Goal: Transaction & Acquisition: Purchase product/service

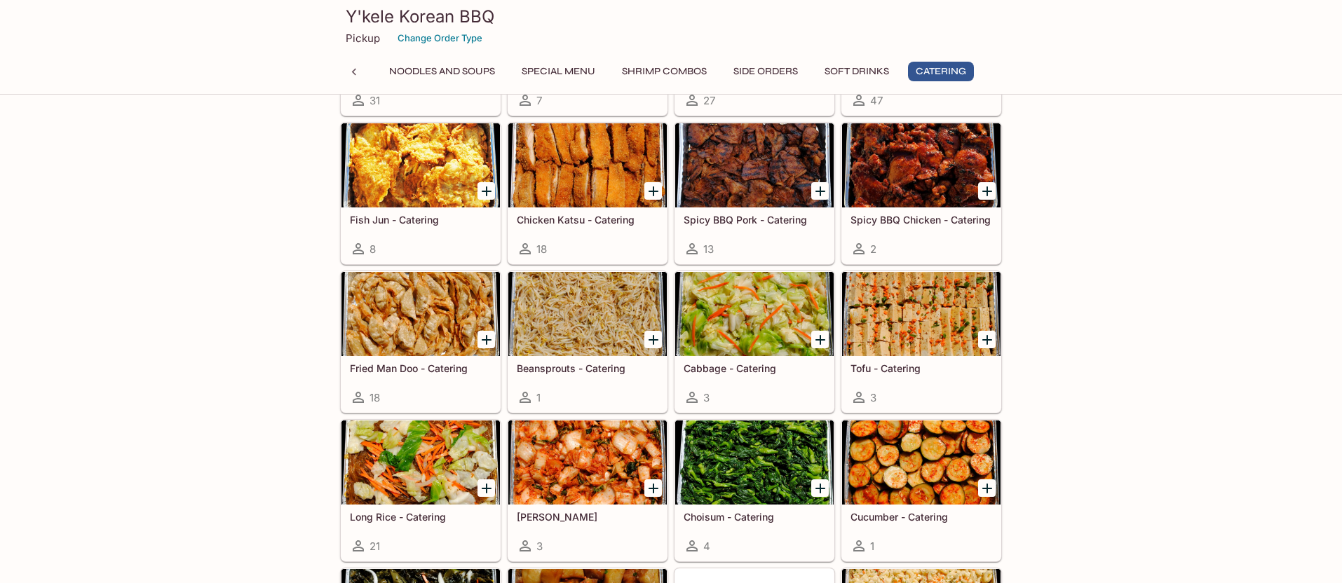
scroll to position [3033, 0]
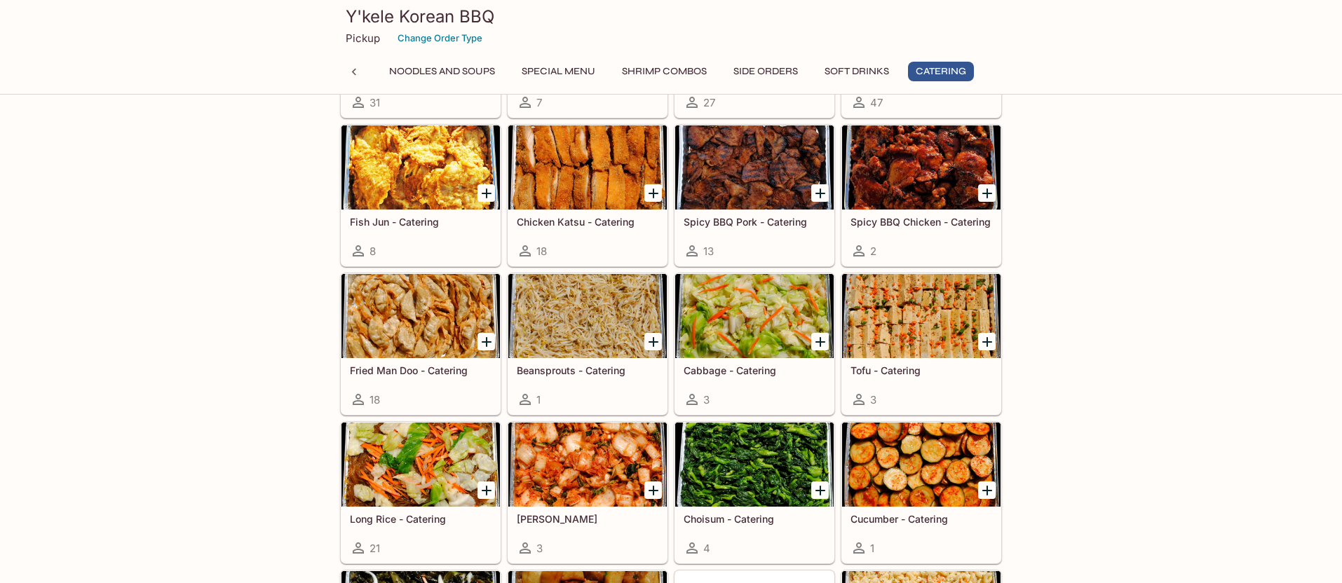
click at [562, 70] on button "Special Menu" at bounding box center [558, 72] width 89 height 20
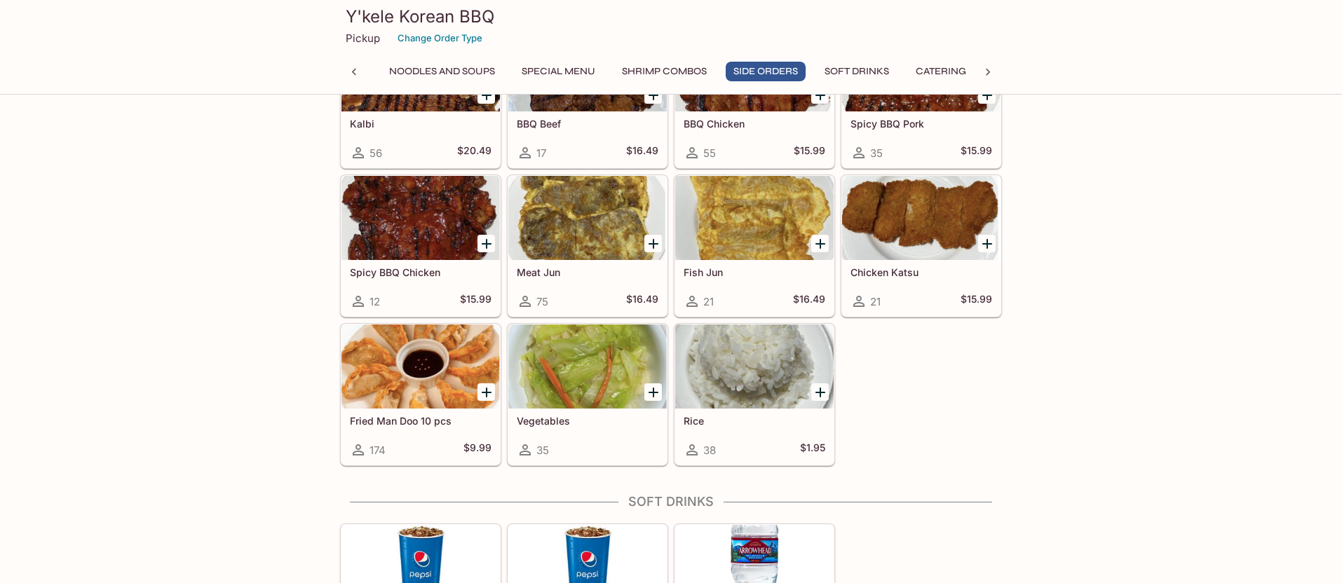
scroll to position [2283, 0]
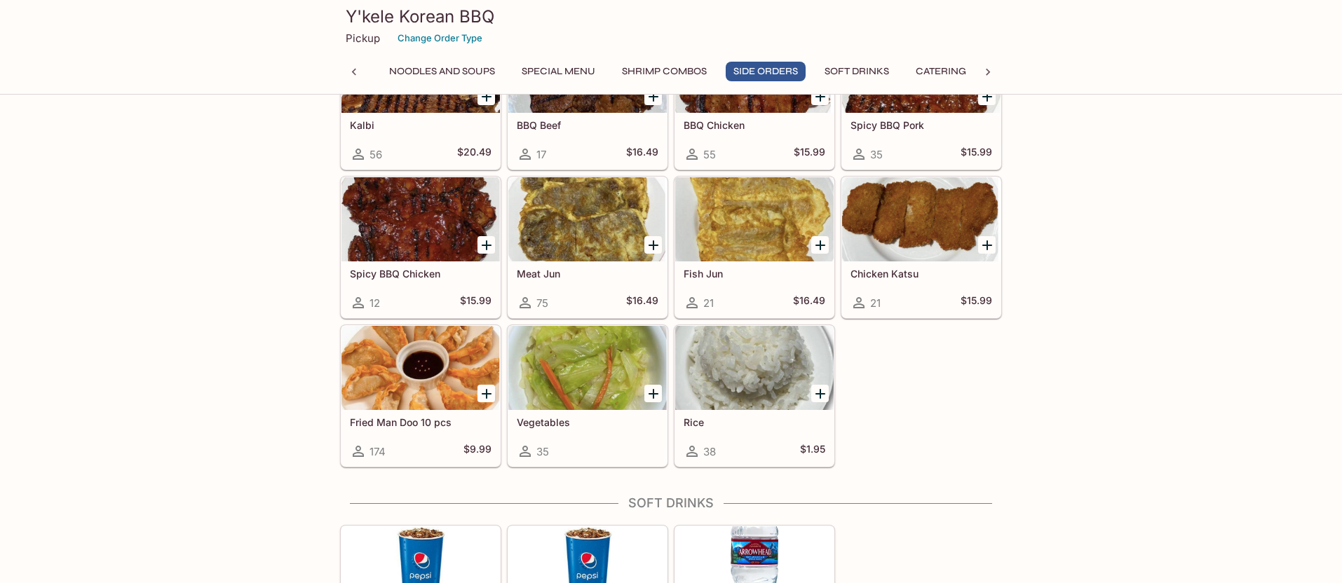
click at [721, 234] on div at bounding box center [754, 219] width 158 height 84
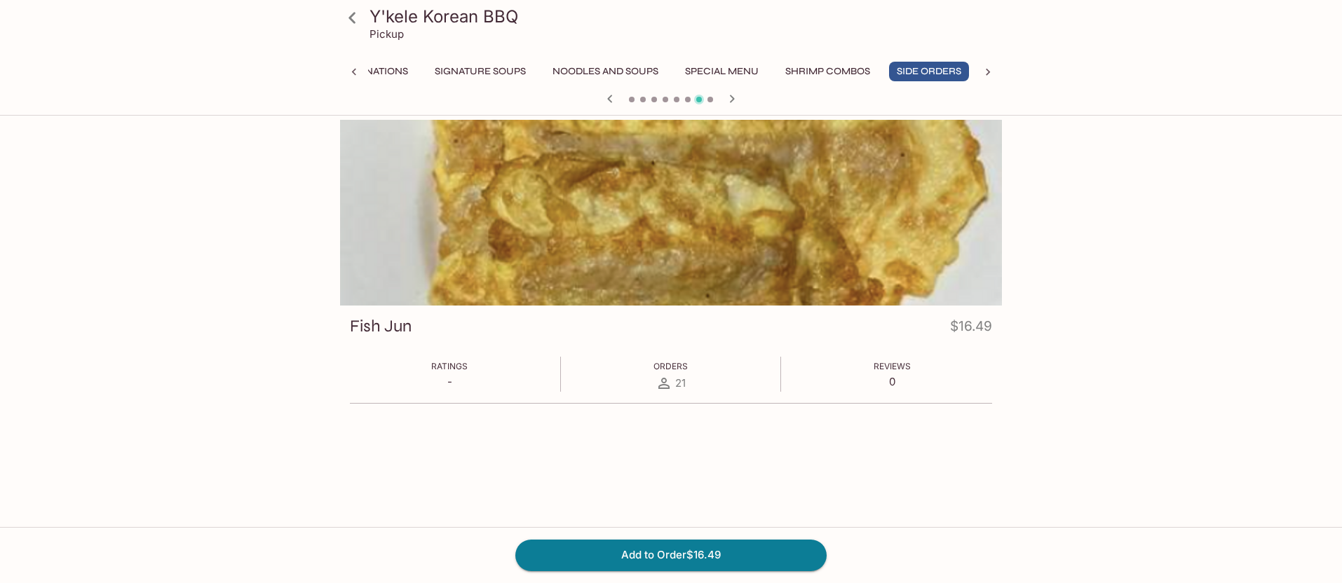
scroll to position [0, 178]
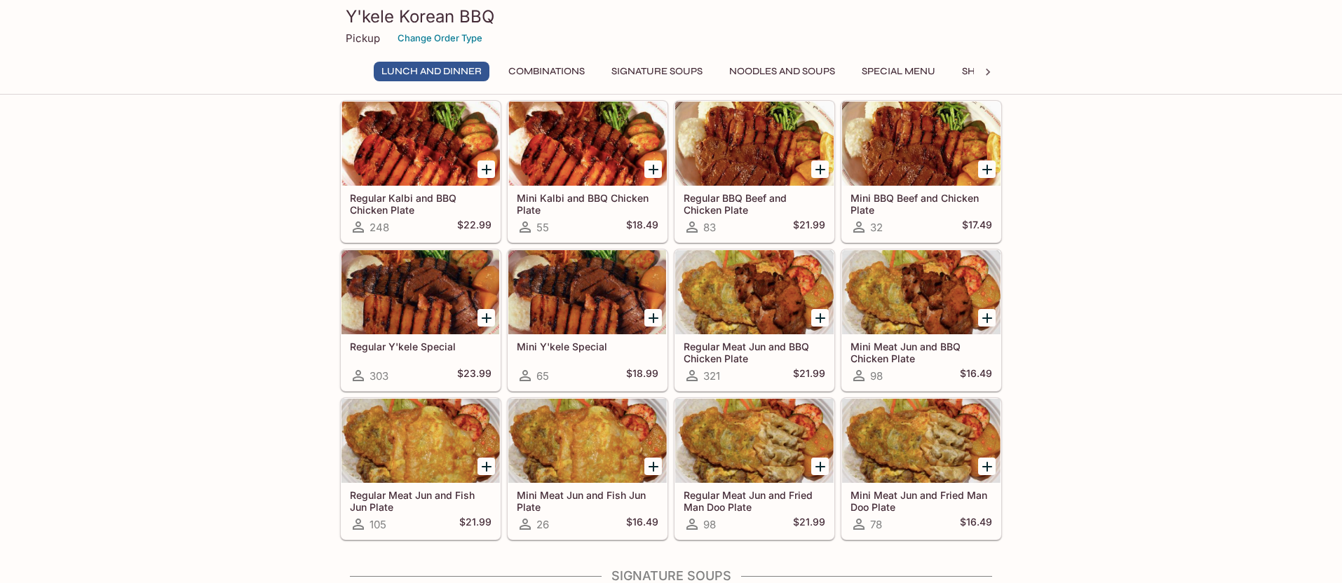
scroll to position [993, 0]
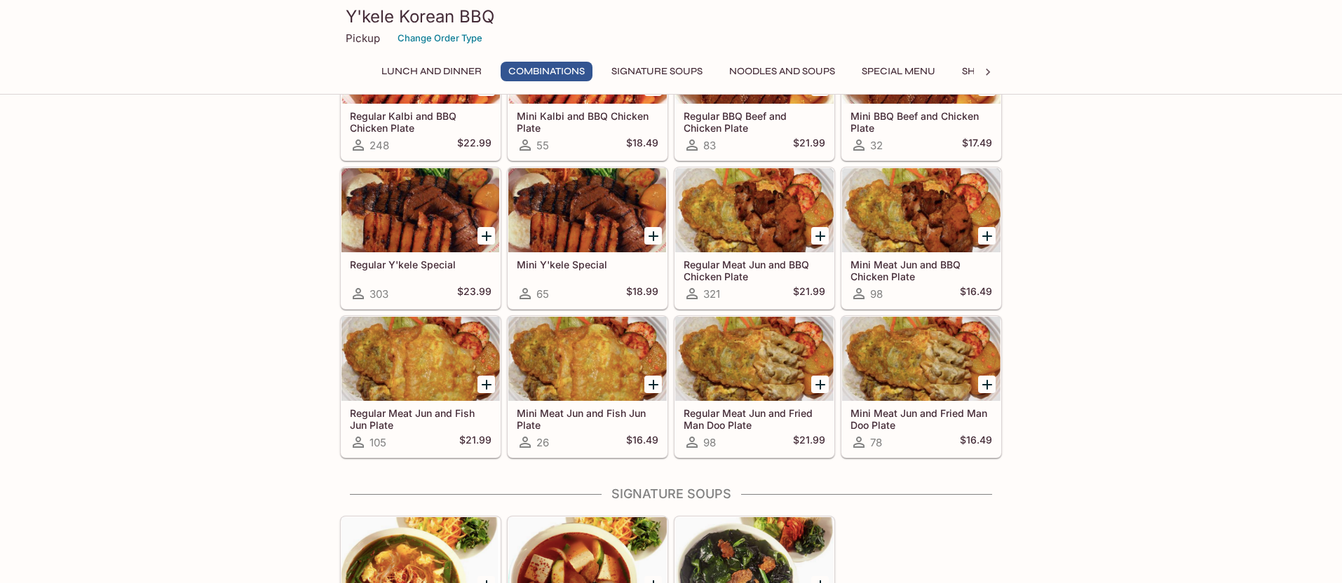
click at [472, 349] on div at bounding box center [420, 359] width 158 height 84
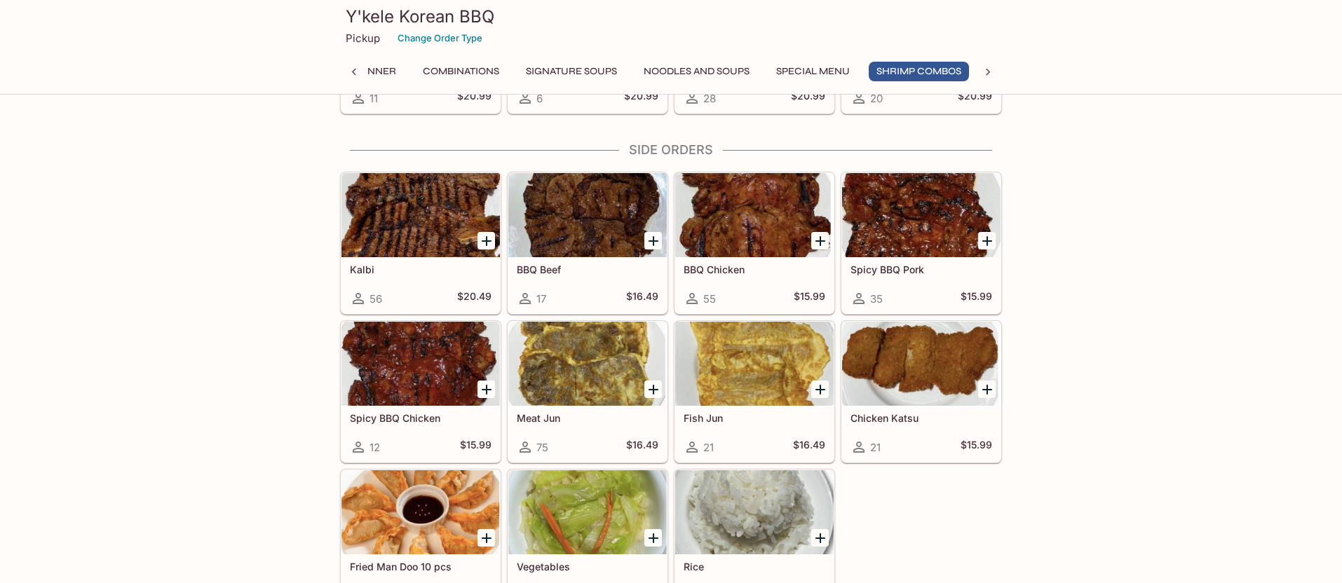
scroll to position [2129, 0]
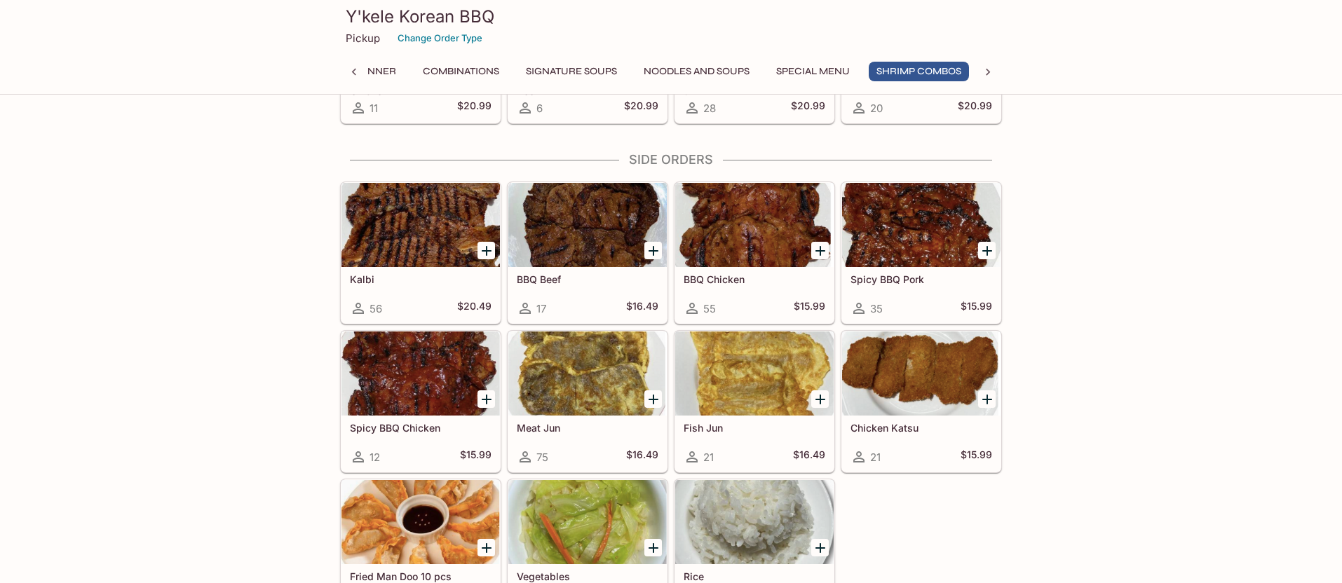
click at [434, 242] on div at bounding box center [420, 225] width 158 height 84
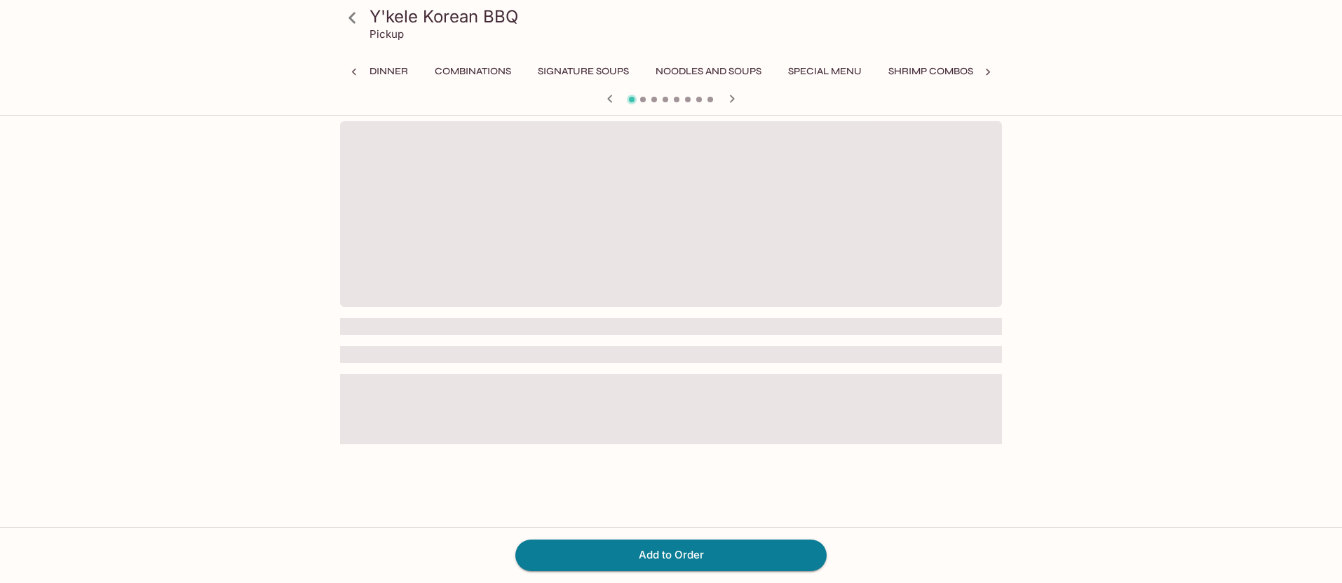
scroll to position [0, 178]
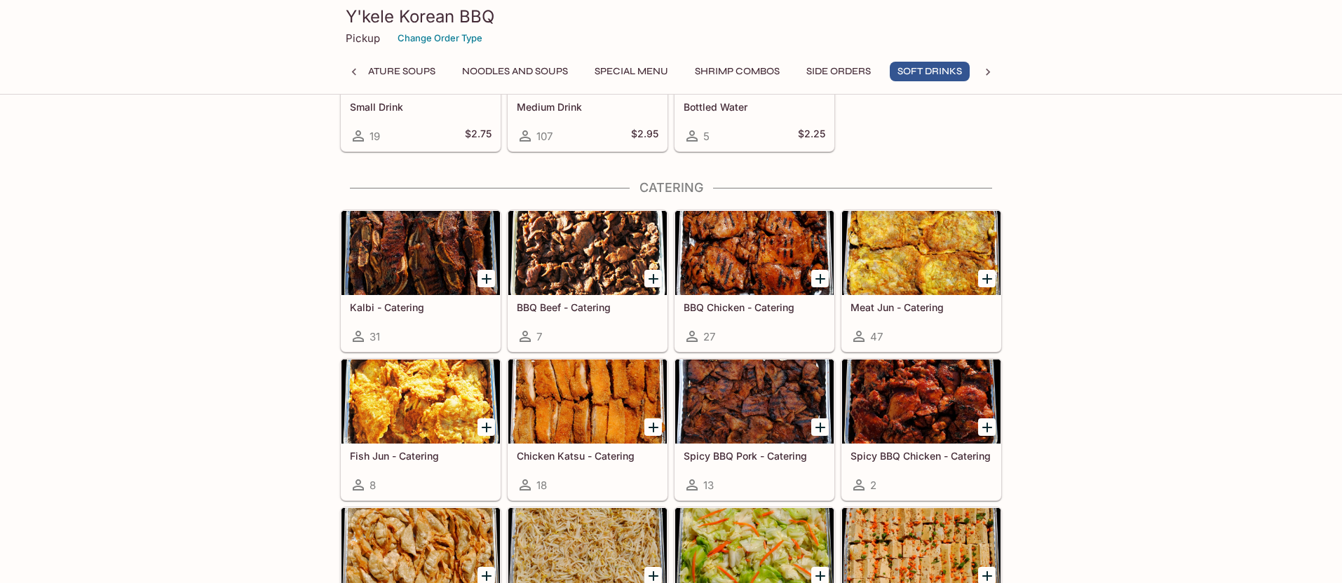
scroll to position [0, 270]
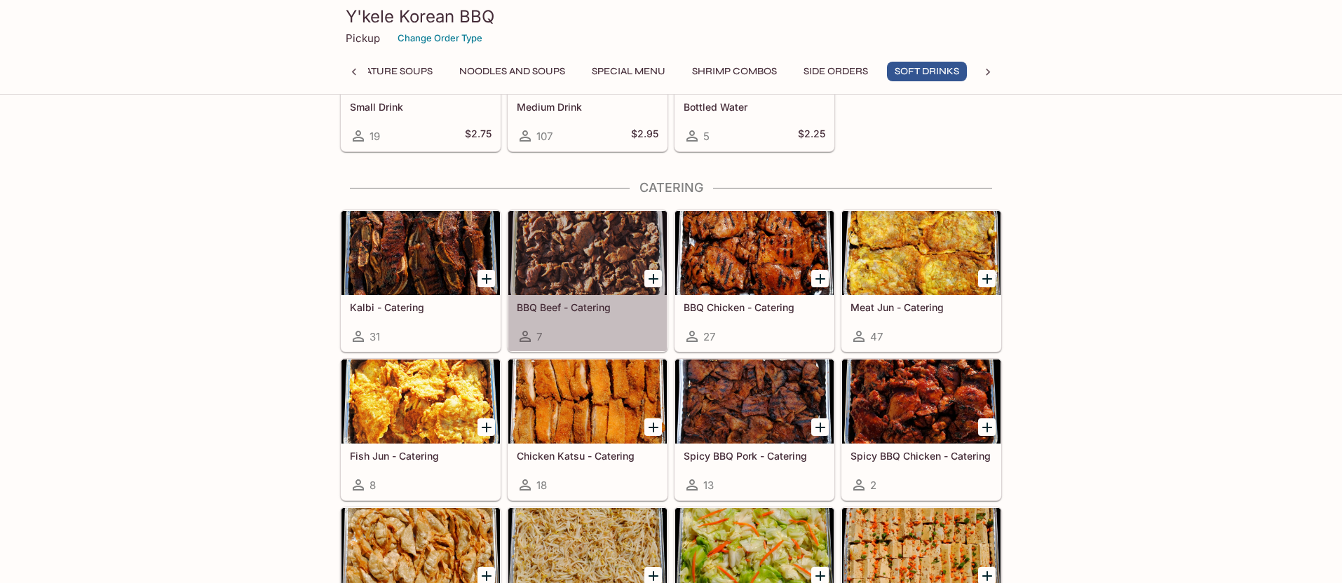
click at [610, 270] on div at bounding box center [587, 253] width 158 height 84
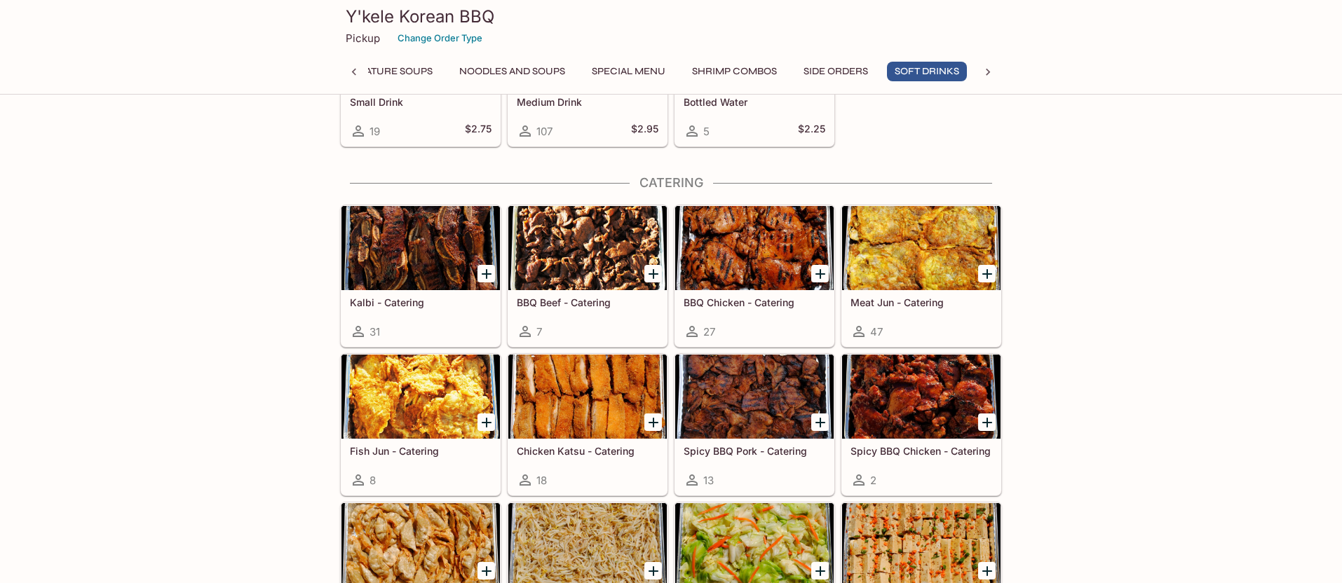
scroll to position [2805, 0]
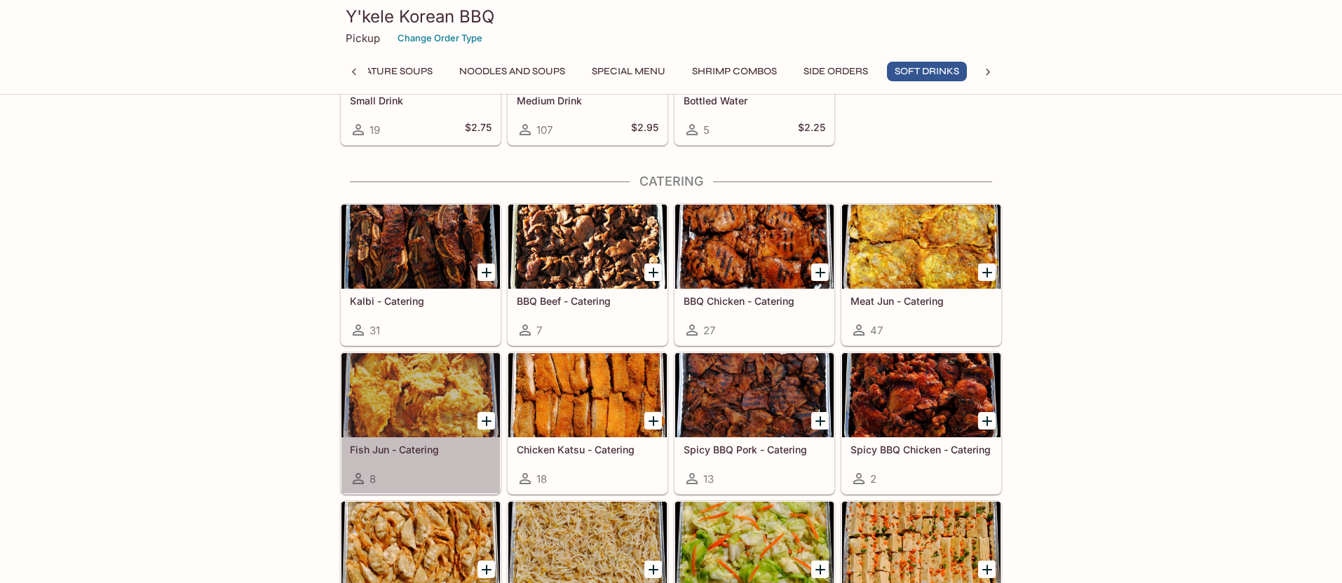
click at [444, 404] on div at bounding box center [420, 395] width 158 height 84
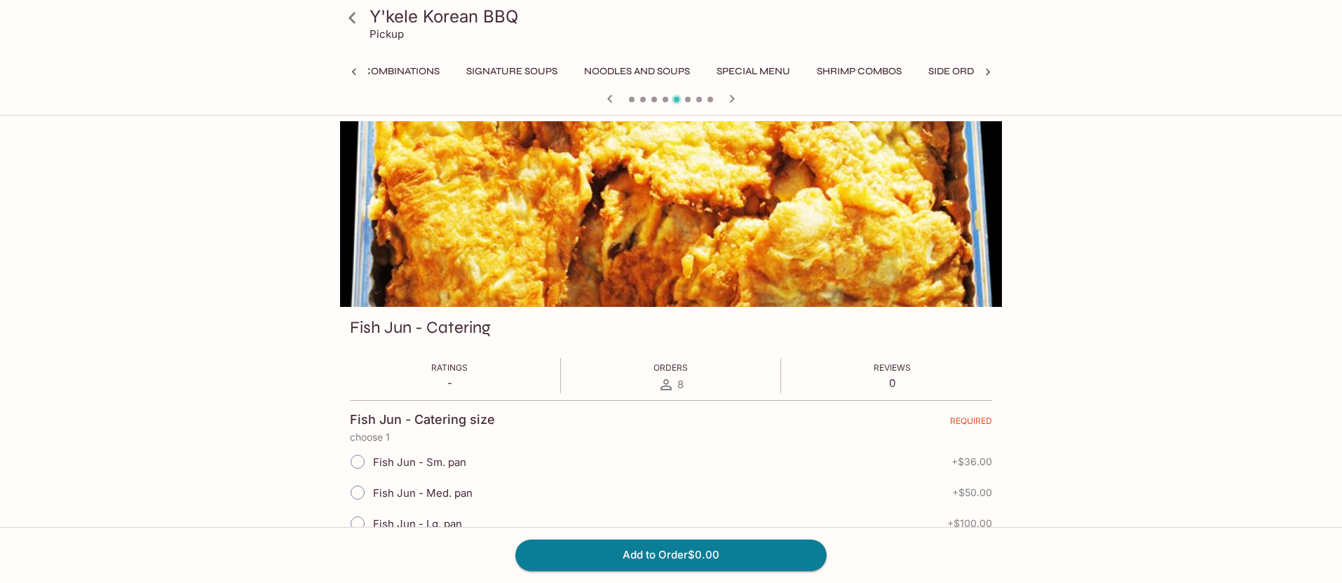
scroll to position [0, 346]
click at [689, 98] on span at bounding box center [688, 100] width 6 height 6
click at [734, 98] on icon "button" at bounding box center [731, 98] width 17 height 17
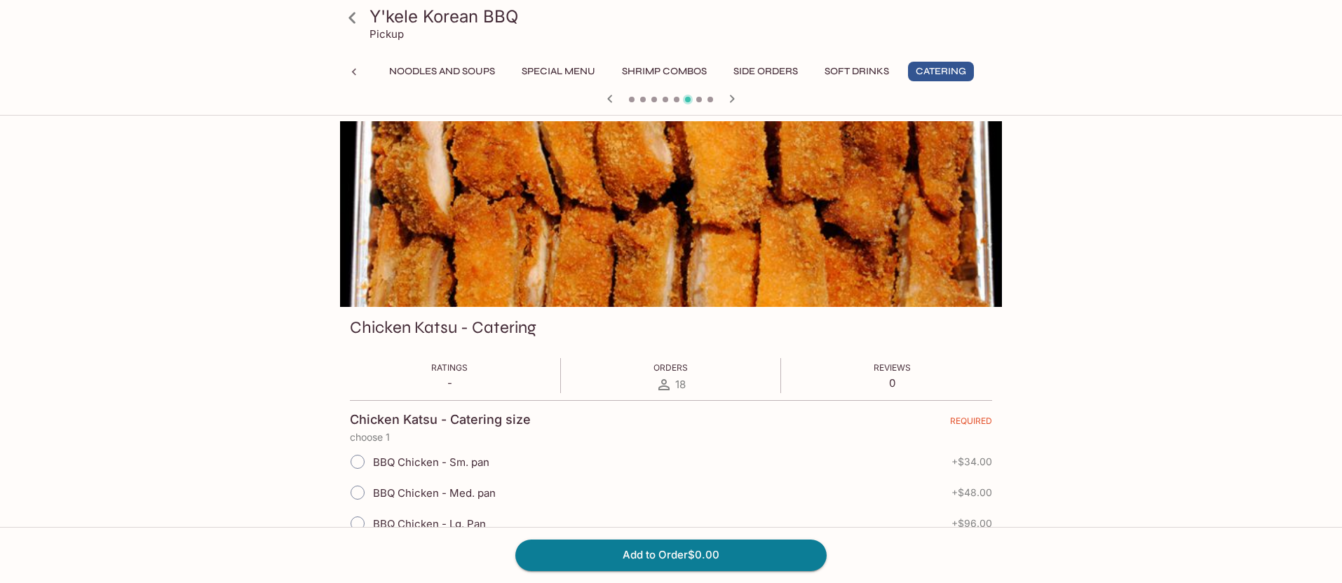
scroll to position [1, 0]
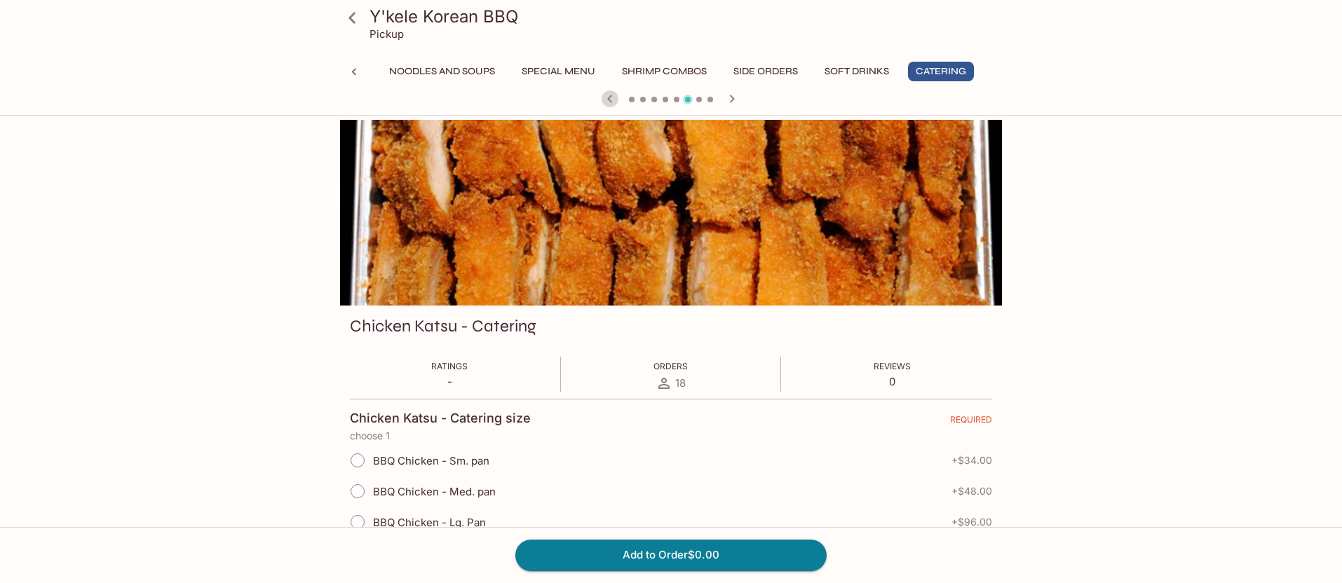
click at [613, 99] on icon "button" at bounding box center [609, 98] width 17 height 17
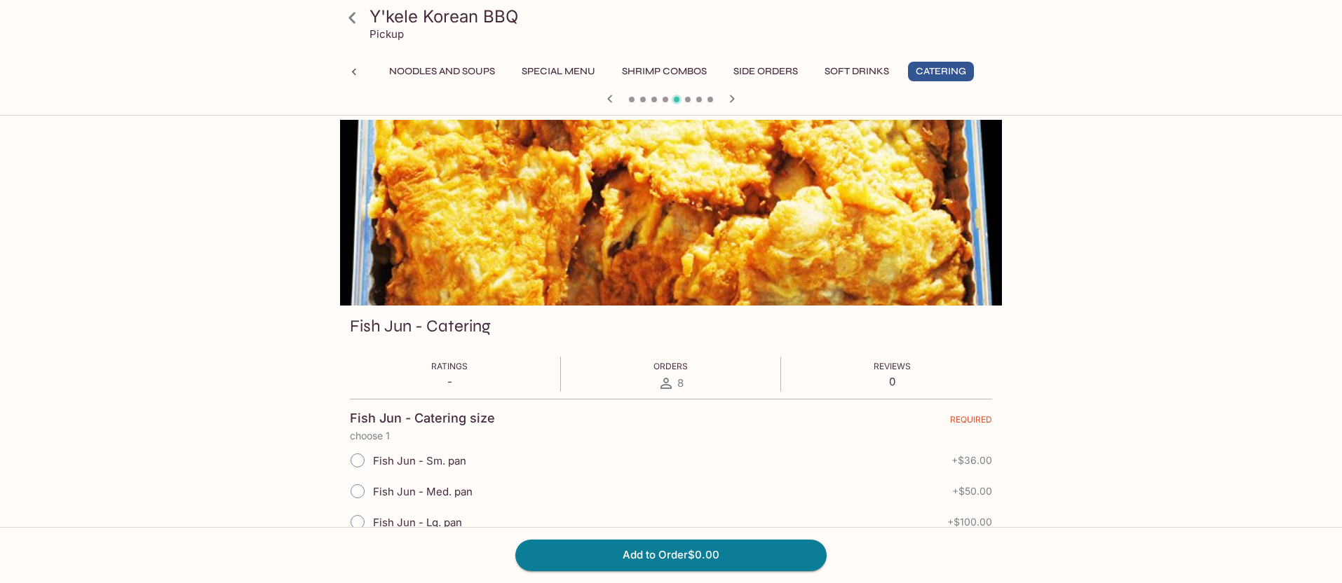
click at [613, 99] on icon "button" at bounding box center [609, 98] width 17 height 17
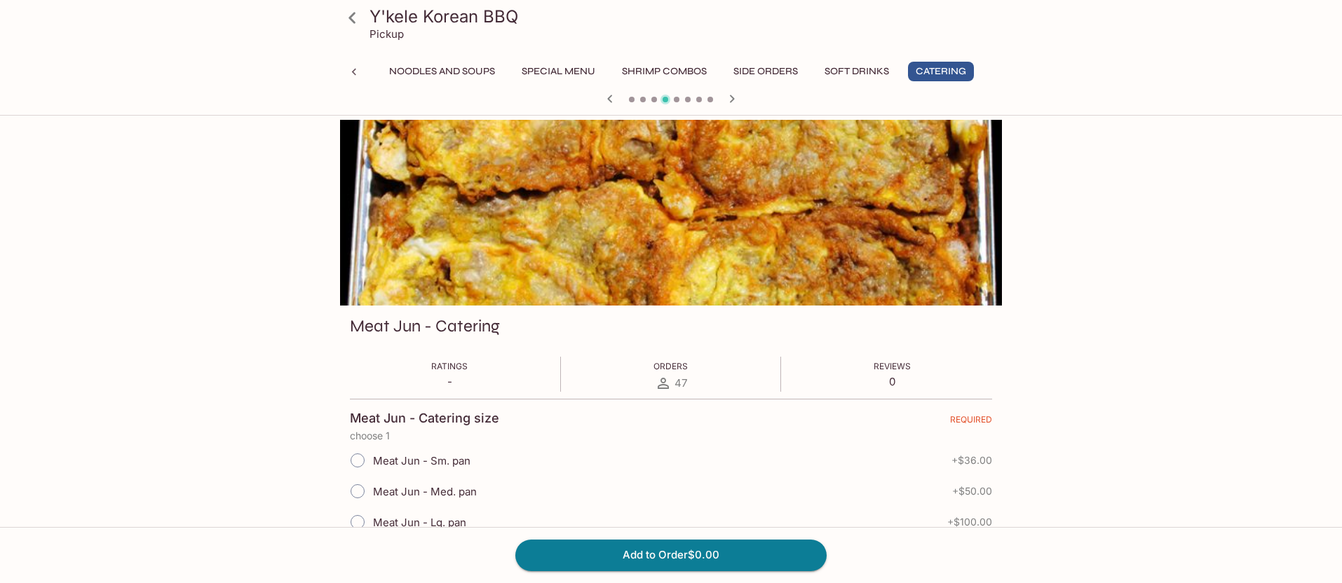
click at [613, 99] on icon "button" at bounding box center [609, 98] width 17 height 17
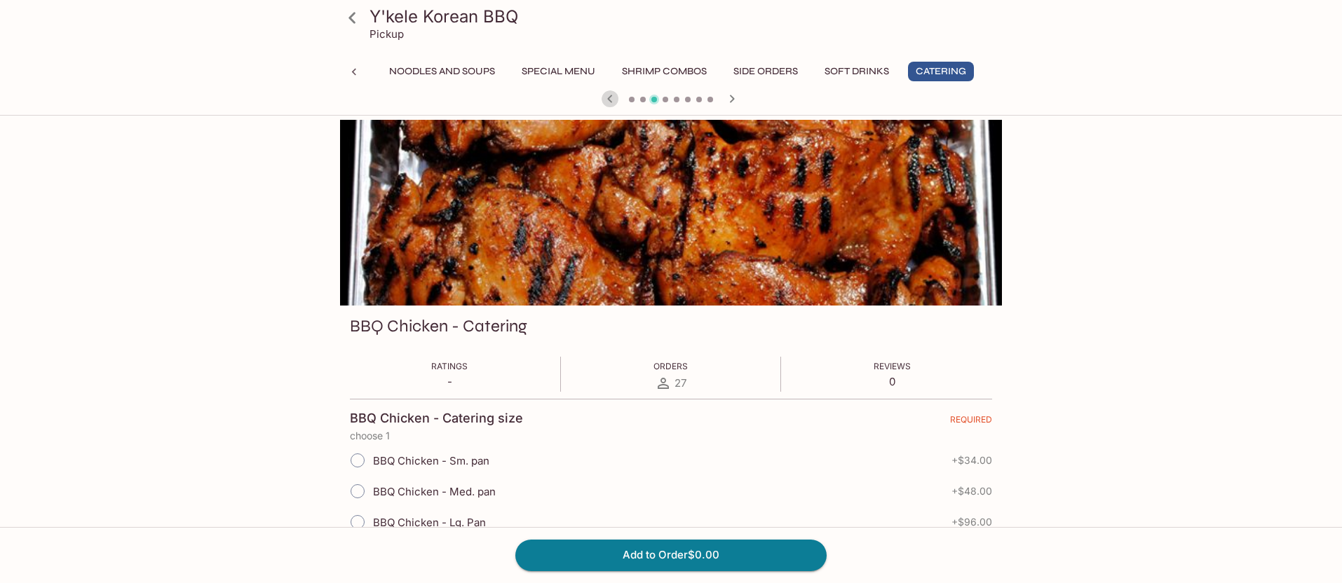
click at [613, 99] on icon "button" at bounding box center [609, 98] width 17 height 17
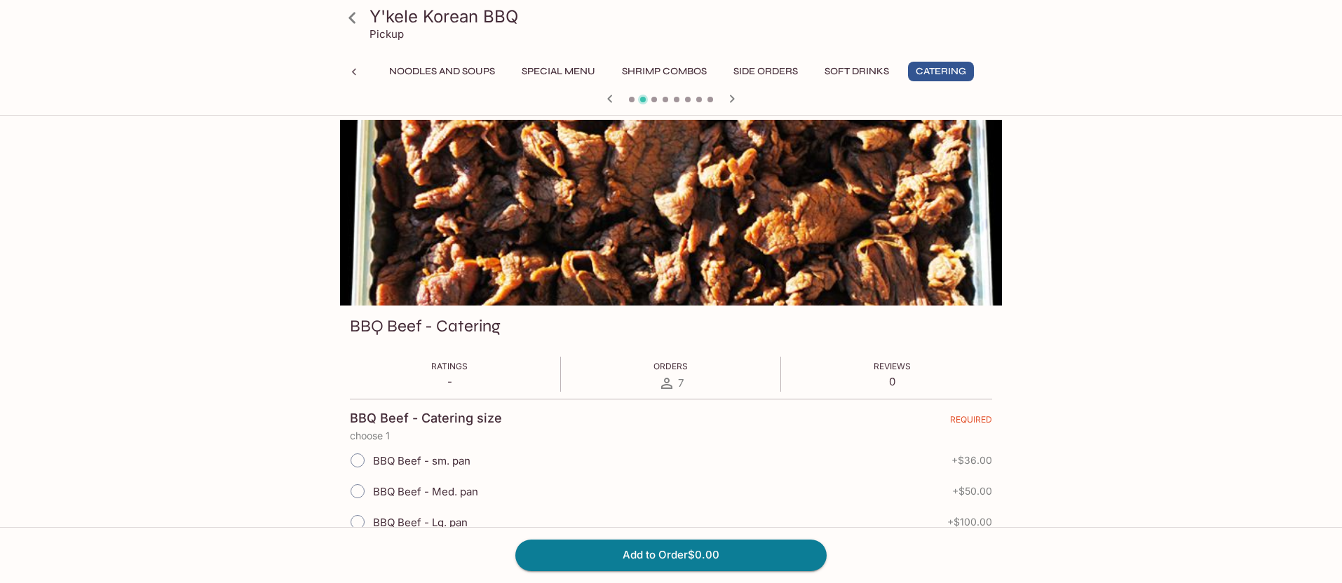
click at [613, 99] on icon "button" at bounding box center [609, 98] width 17 height 17
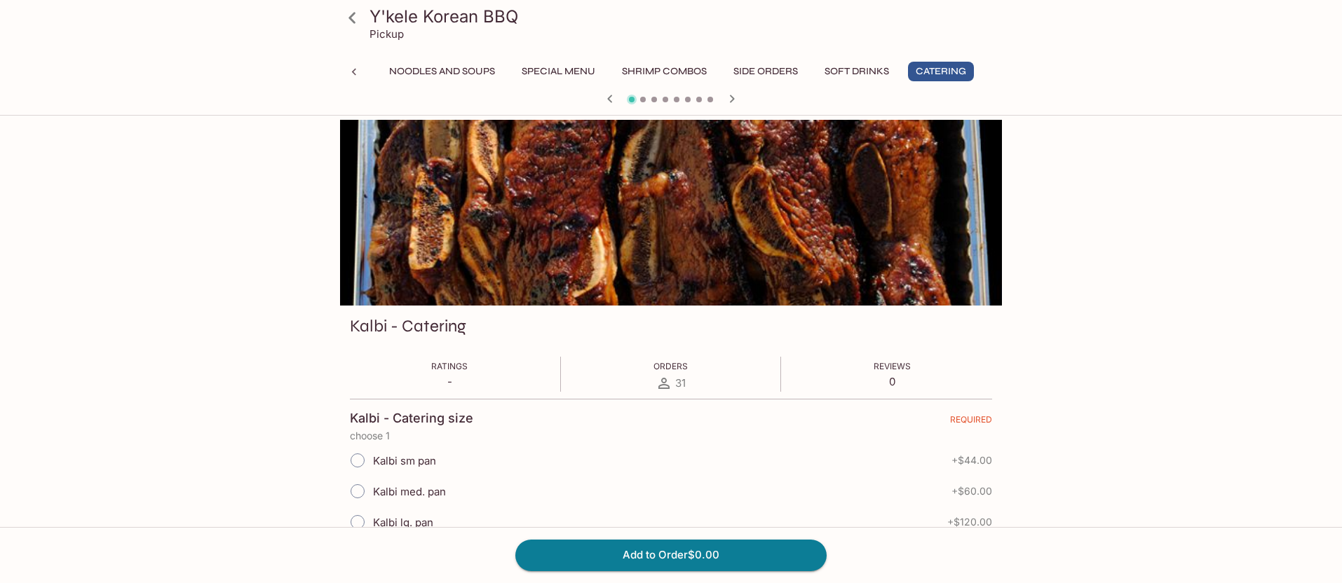
click at [734, 98] on icon "button" at bounding box center [732, 99] width 5 height 8
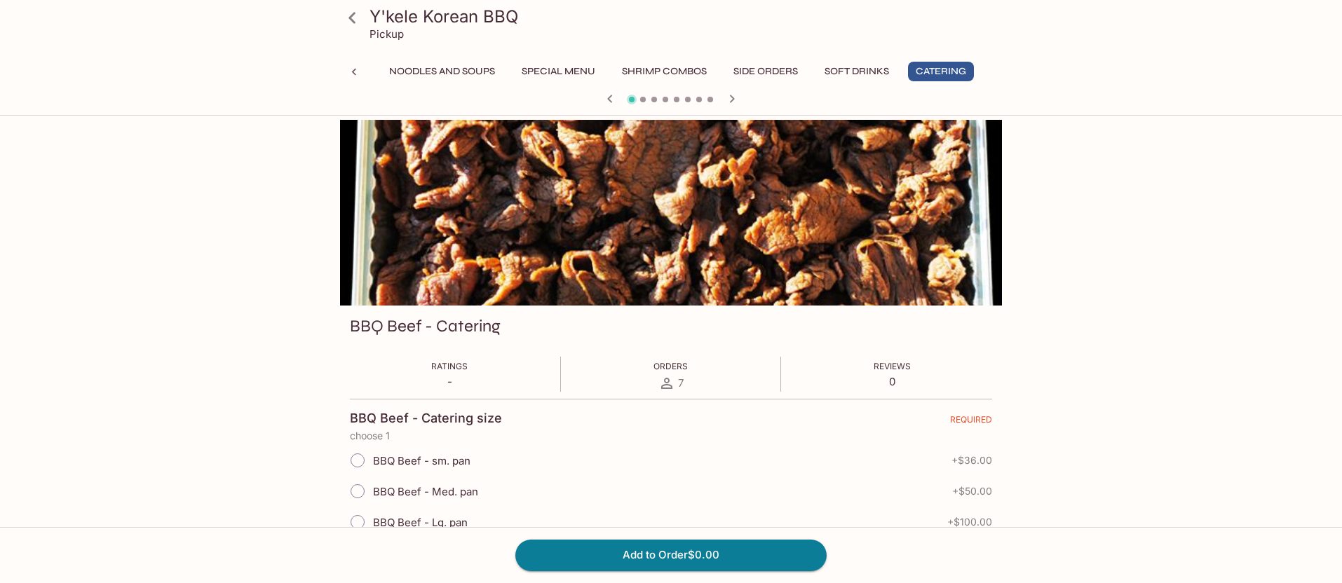
click at [733, 98] on icon "button" at bounding box center [732, 99] width 5 height 8
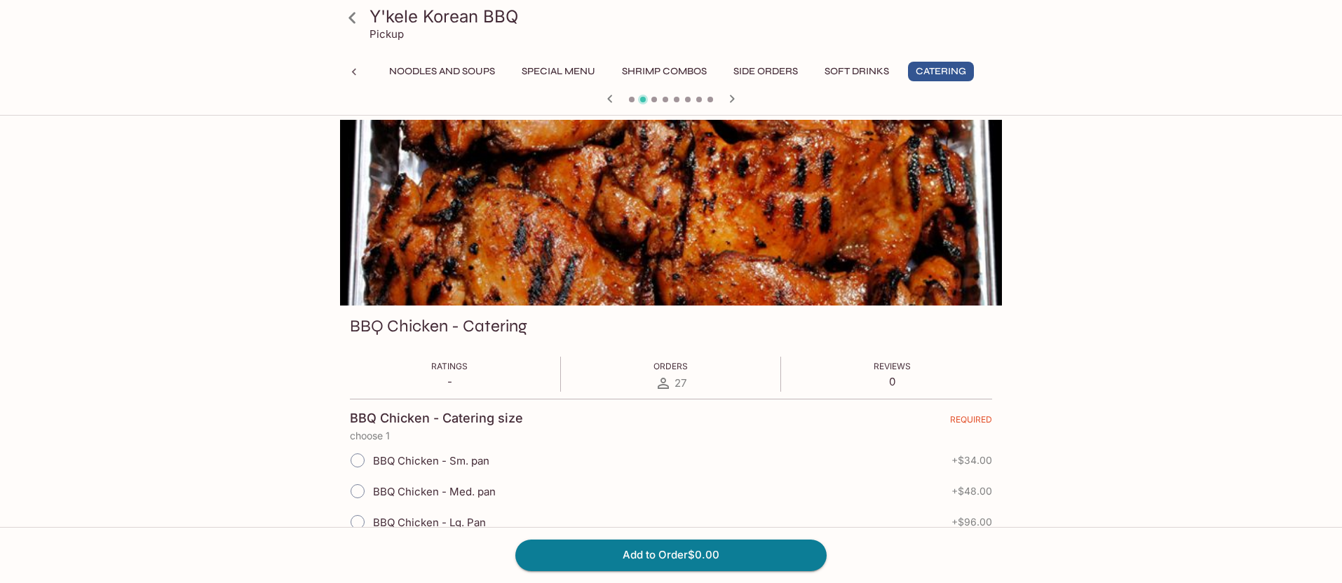
click at [733, 98] on icon "button" at bounding box center [732, 99] width 5 height 8
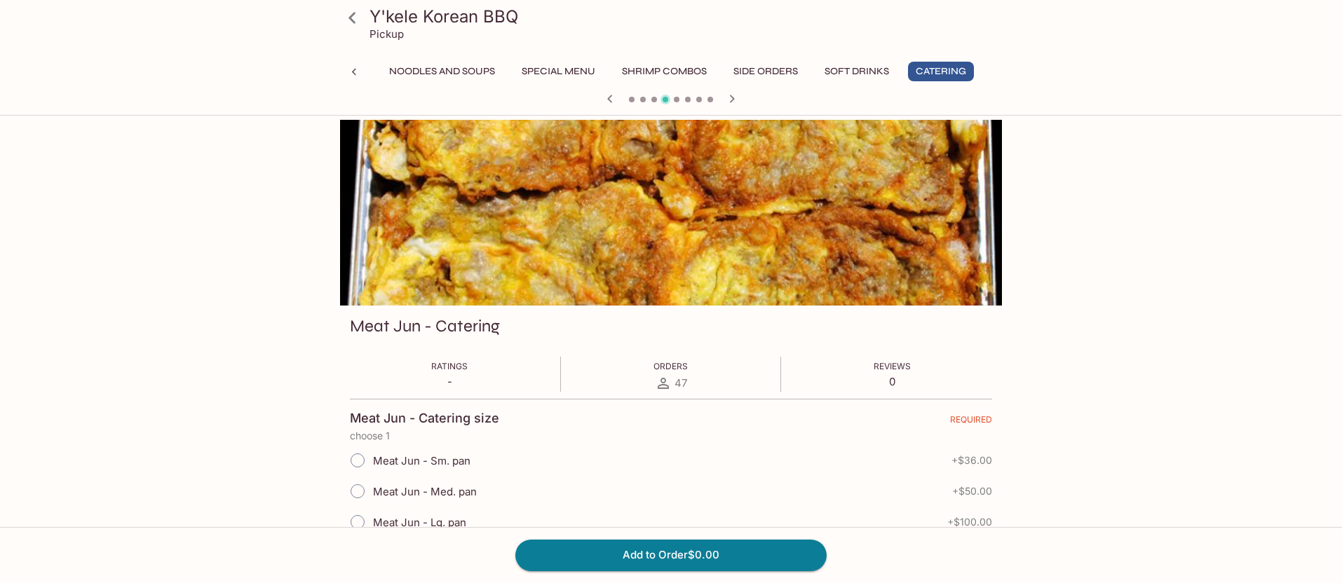
click at [733, 98] on icon "button" at bounding box center [732, 99] width 5 height 8
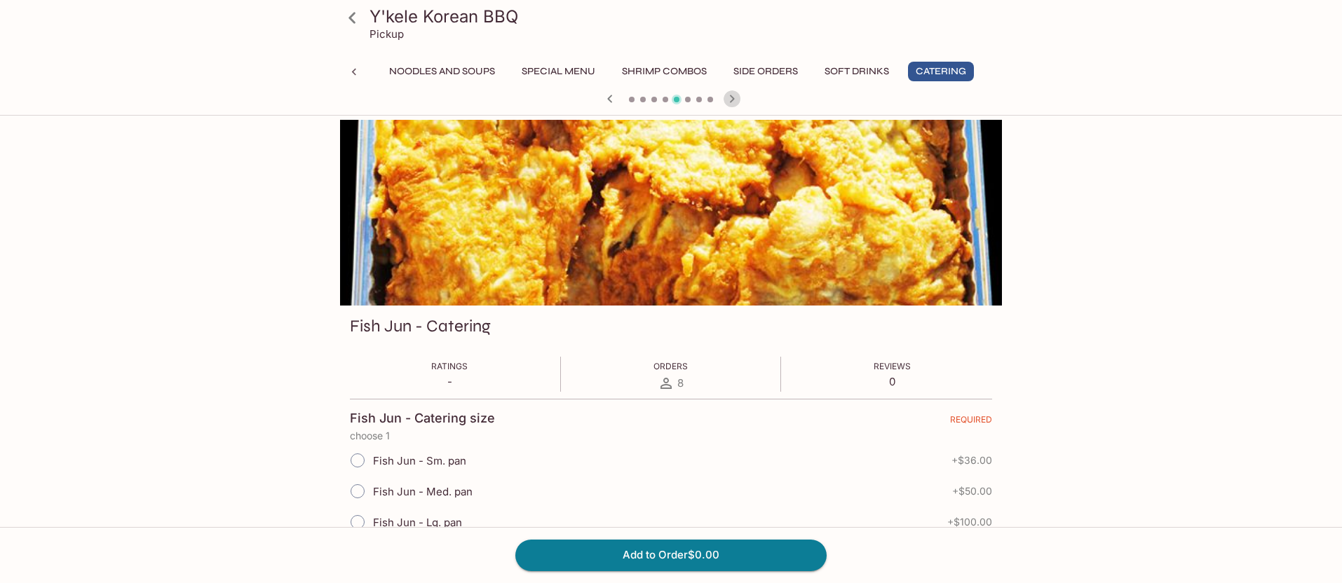
click at [733, 98] on icon "button" at bounding box center [732, 99] width 5 height 8
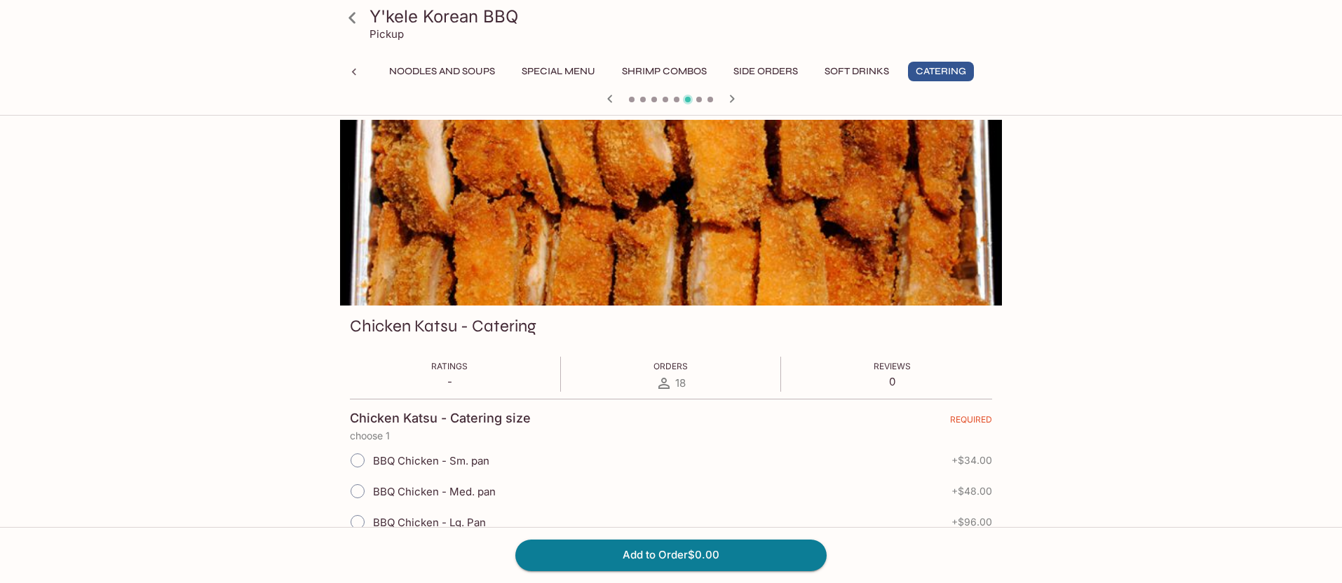
scroll to position [0, 0]
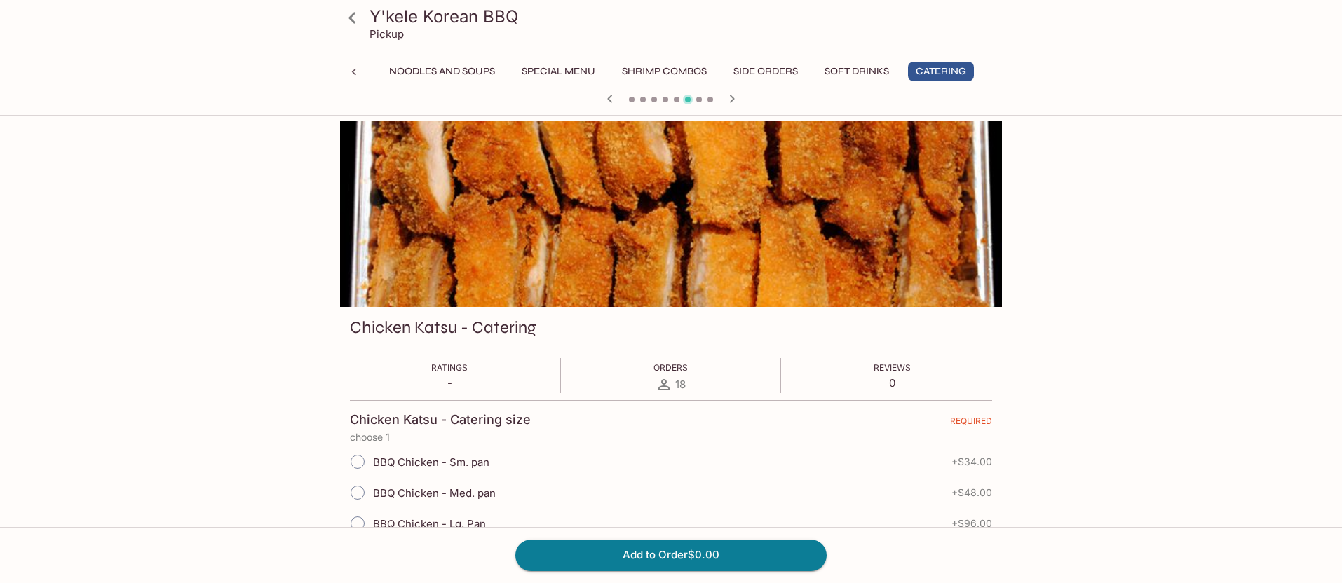
click at [733, 98] on icon "button" at bounding box center [732, 99] width 5 height 8
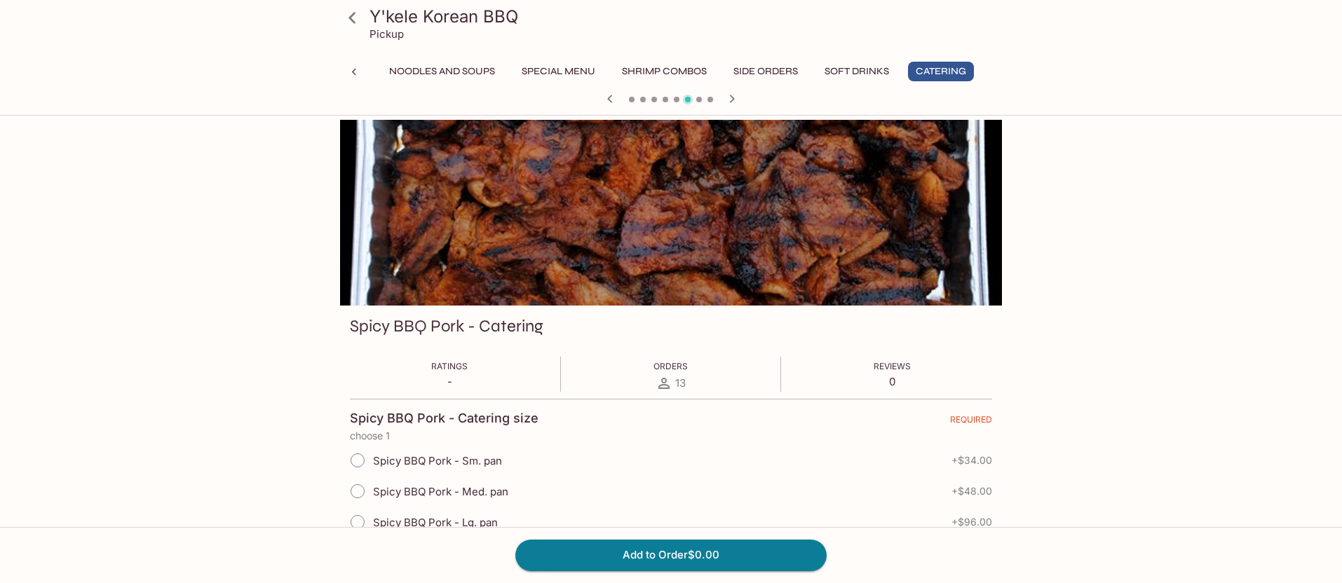
scroll to position [3, 0]
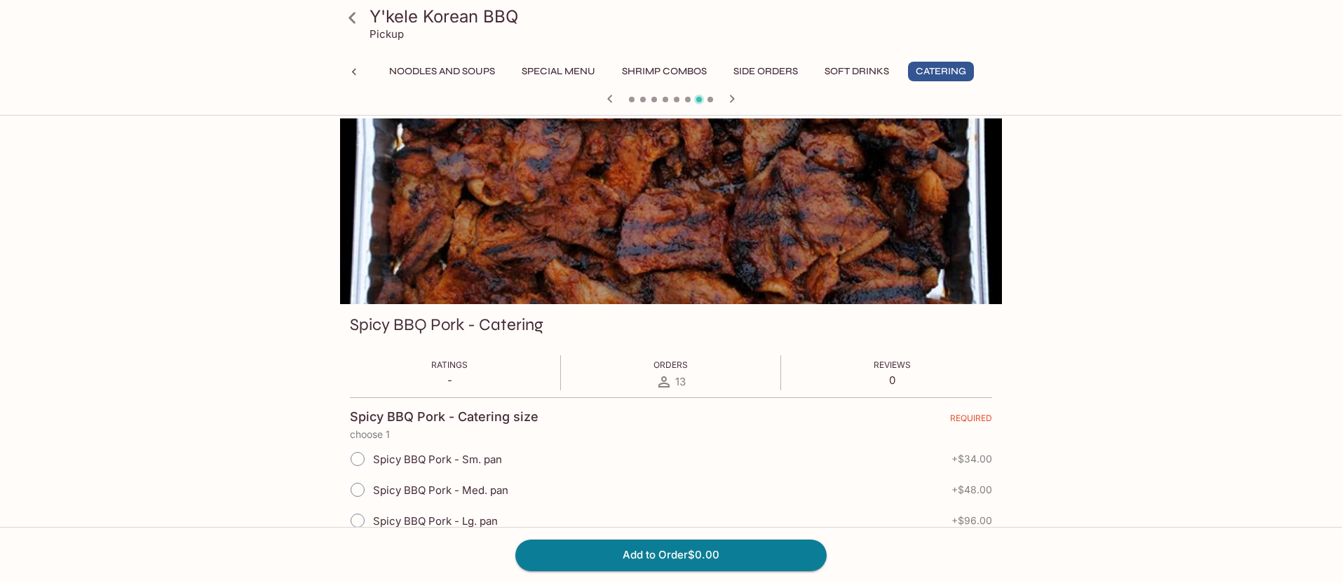
click at [733, 98] on icon "button" at bounding box center [732, 99] width 5 height 8
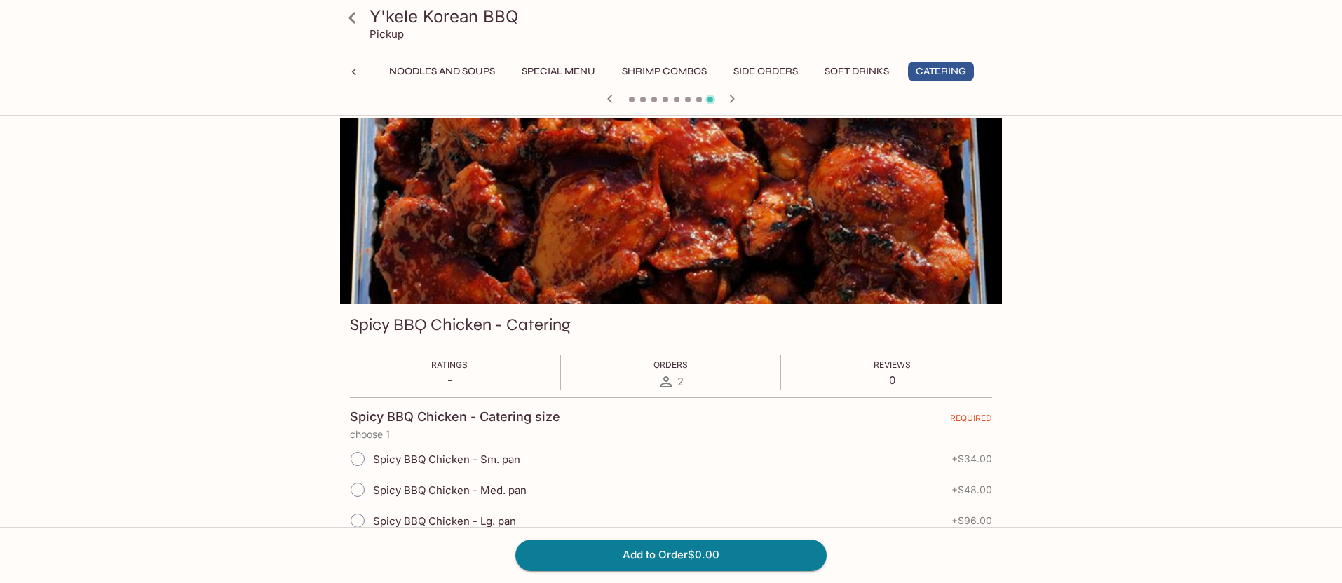
scroll to position [5, 0]
